Goal: Download file/media

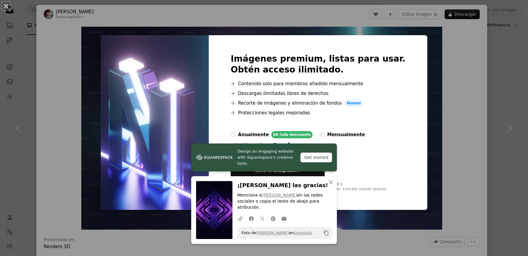
click at [415, 72] on div "An X shape Design an engaging website with Squarespace’s creative tools. Get st…" at bounding box center [264, 128] width 528 height 256
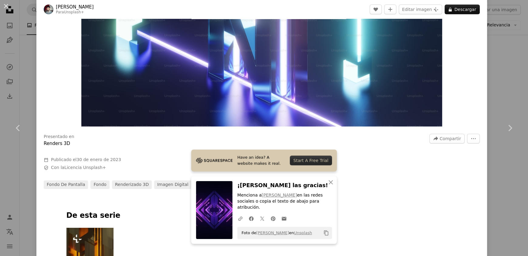
scroll to position [103, 0]
click at [328, 186] on icon "An X shape" at bounding box center [330, 182] width 7 height 7
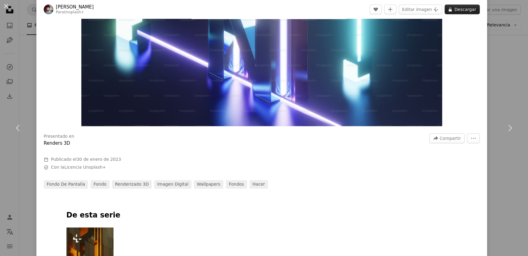
click at [459, 7] on button "A lock Descargar" at bounding box center [462, 10] width 35 height 10
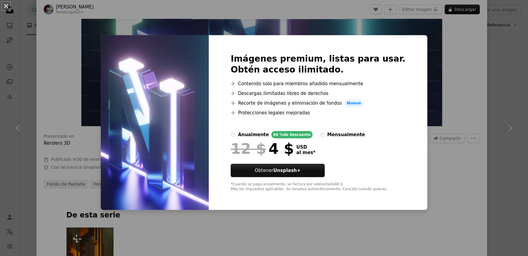
click at [419, 177] on div "An X shape Imágenes premium, listas para usar. Obtén acceso ilimitado. A plus s…" at bounding box center [264, 128] width 528 height 256
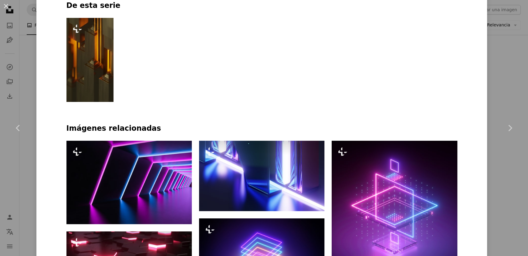
scroll to position [320, 0]
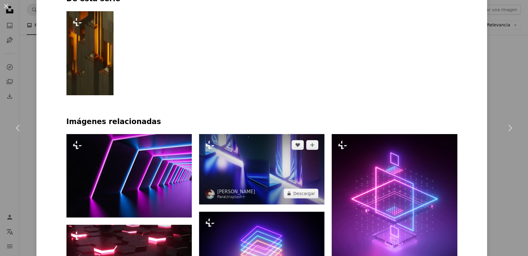
click at [278, 163] on img at bounding box center [261, 169] width 125 height 70
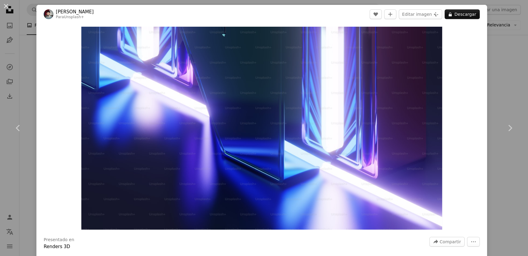
click at [487, 196] on div "An X shape Chevron left Chevron right Woliul [PERSON_NAME] Para Unsplash+ A hea…" at bounding box center [264, 128] width 528 height 256
